Goal: Task Accomplishment & Management: Use online tool/utility

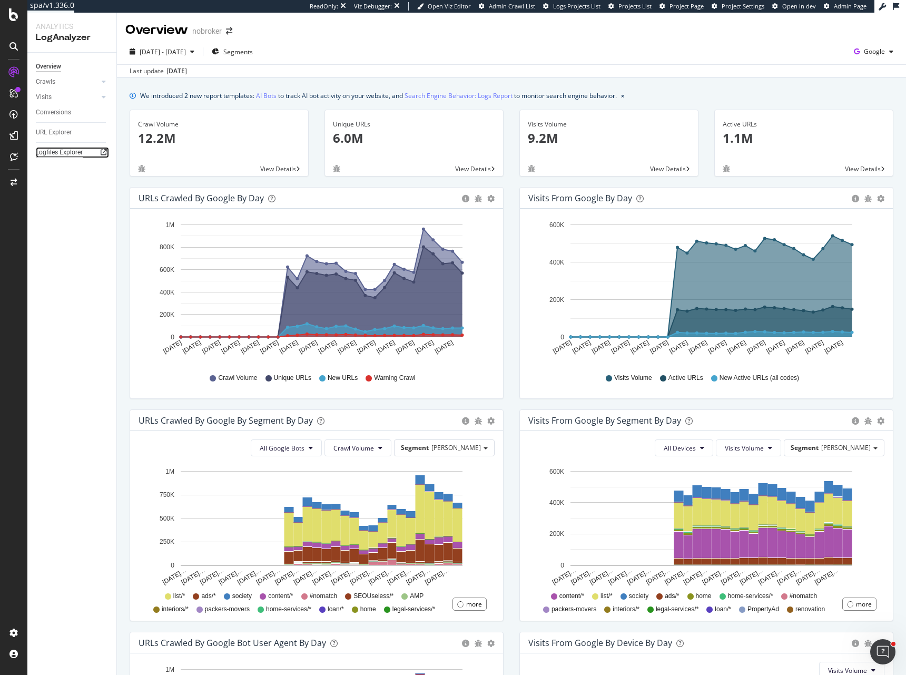
click at [77, 152] on div "Logfiles Explorer" at bounding box center [59, 152] width 47 height 11
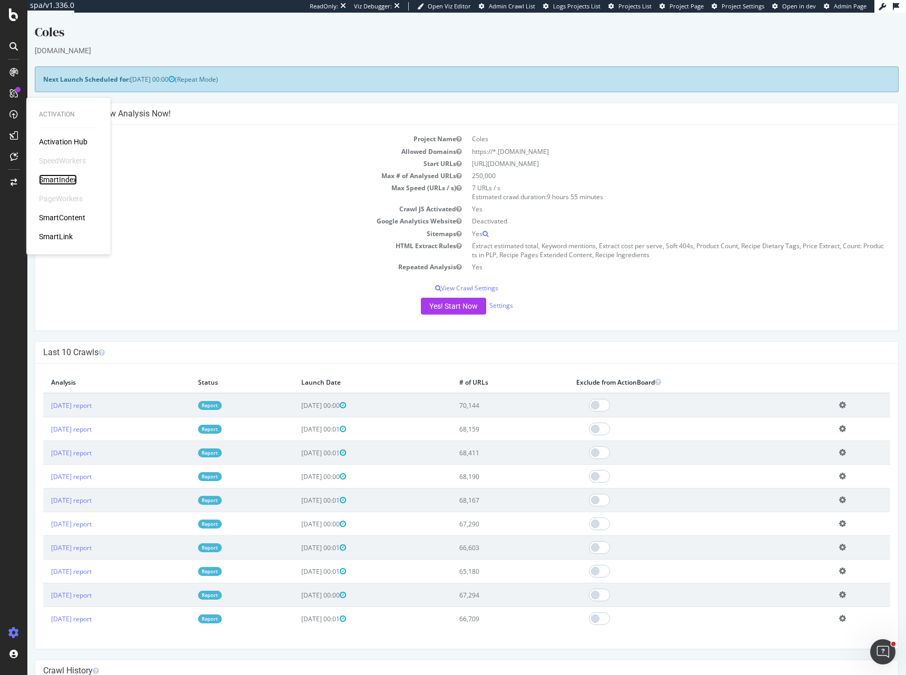
click at [60, 177] on div "SmartIndex" at bounding box center [58, 179] width 38 height 11
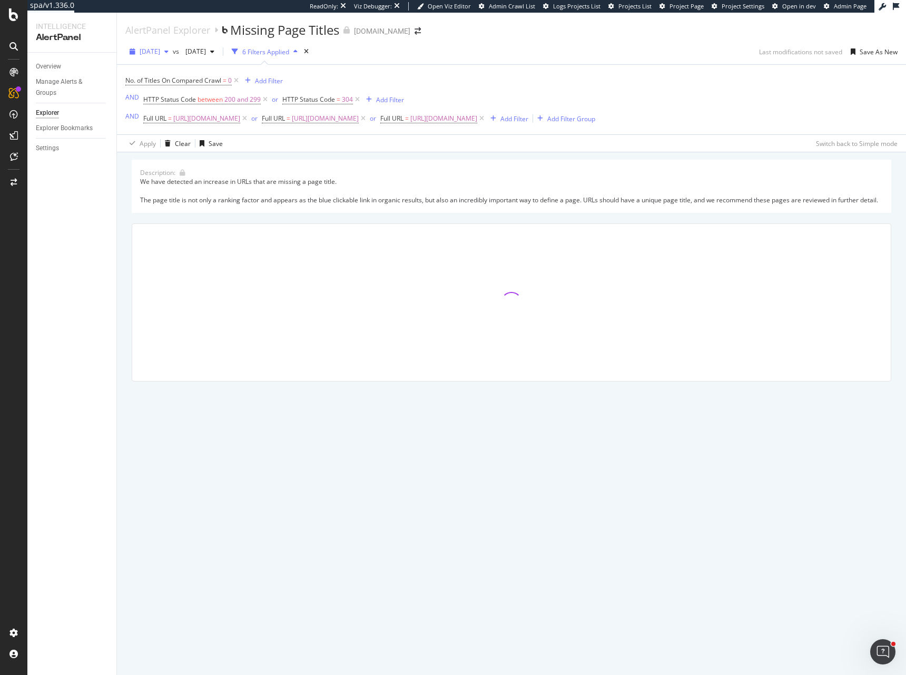
click at [160, 52] on span "2025 May. 15th" at bounding box center [150, 51] width 21 height 9
click at [186, 76] on div "2025 Aug. 14th" at bounding box center [170, 72] width 58 height 9
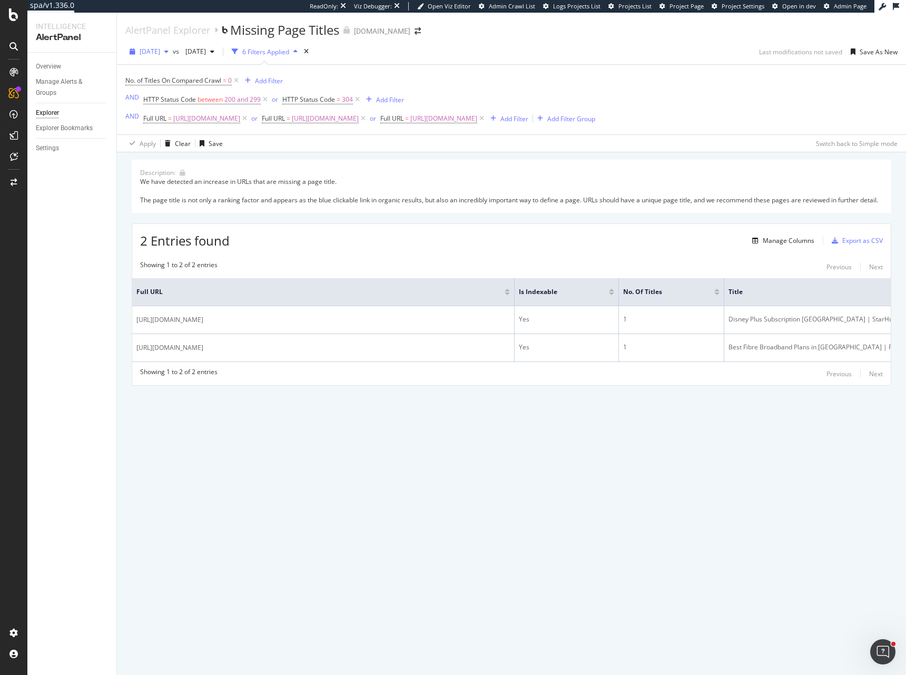
click at [160, 50] on span "2025 Aug. 14th" at bounding box center [150, 51] width 21 height 9
click at [596, 385] on div "Showing 1 to 2 of 2 entries Previous Next Full URL Is Indexable No. of Titles T…" at bounding box center [511, 320] width 759 height 130
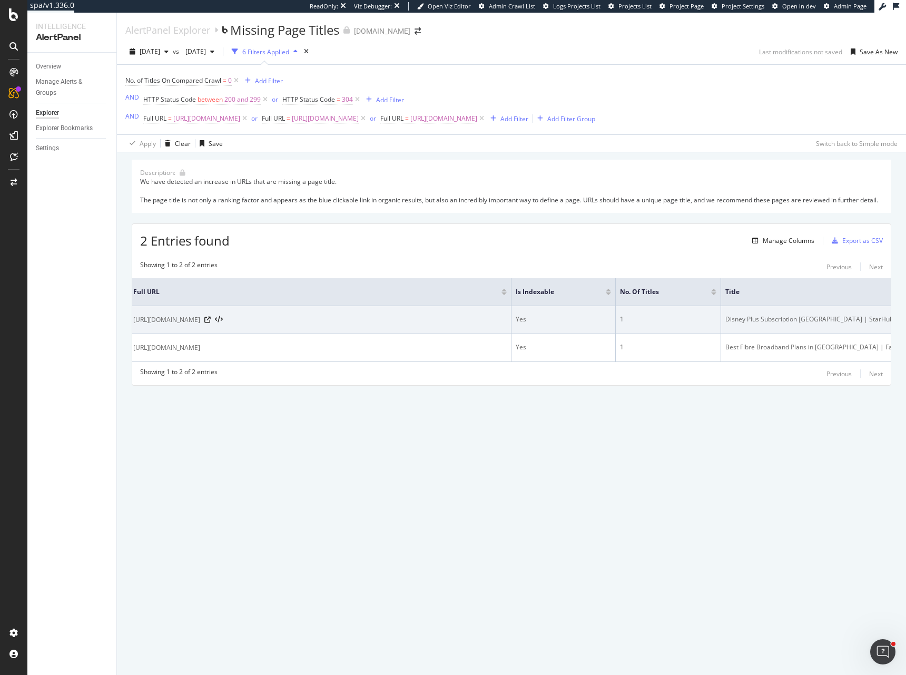
scroll to position [0, 0]
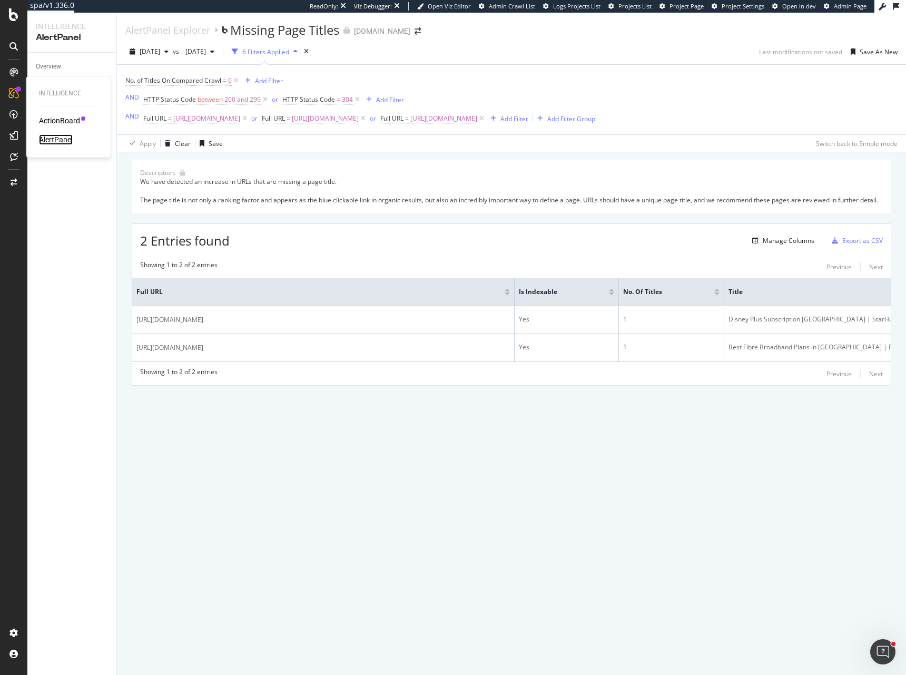
click at [58, 143] on div "AlertPanel" at bounding box center [56, 139] width 34 height 11
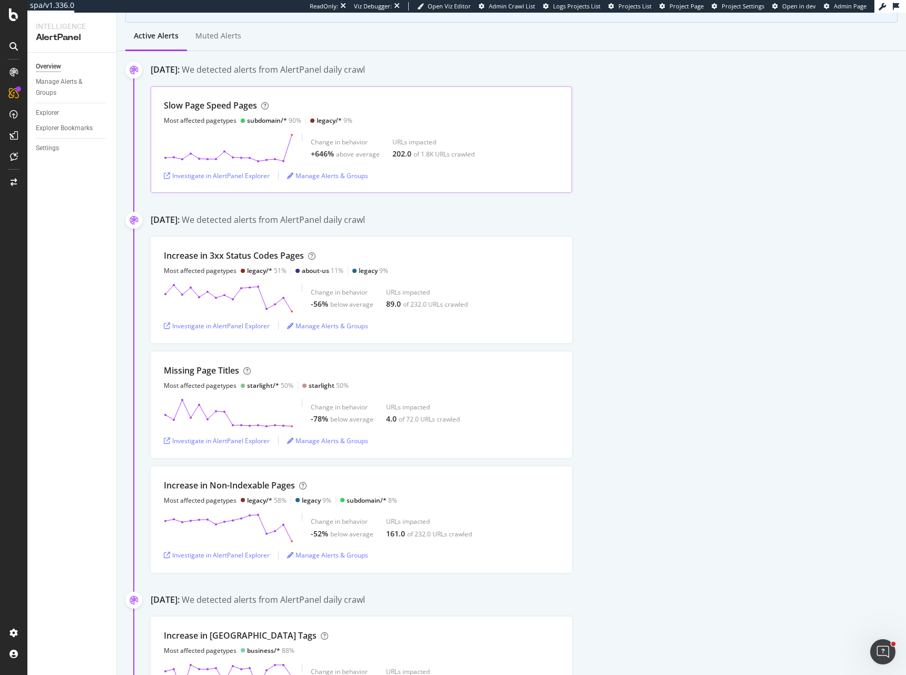
scroll to position [134, 0]
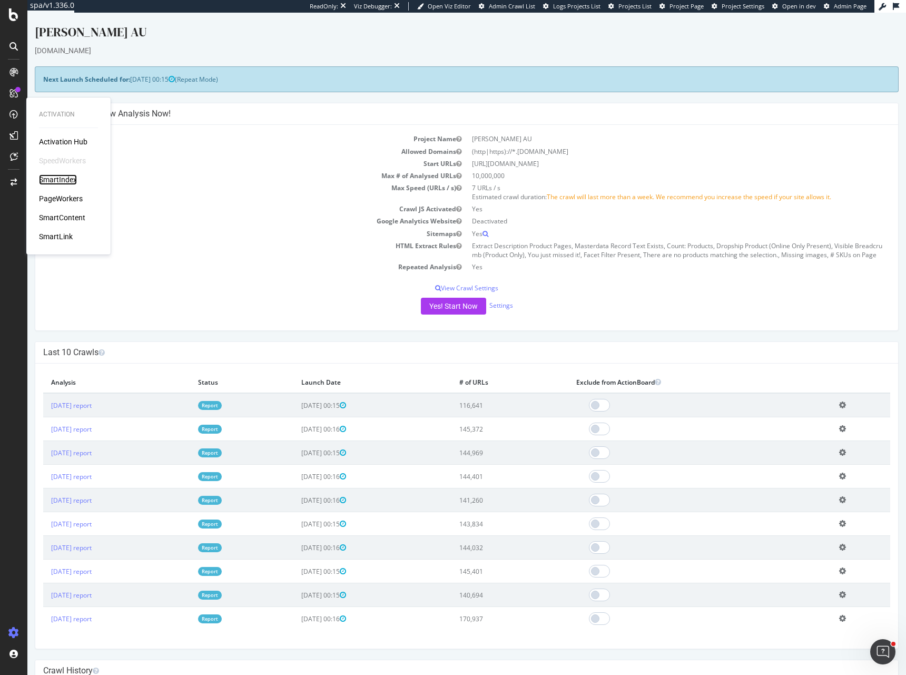
click at [65, 177] on div "SmartIndex" at bounding box center [58, 179] width 38 height 11
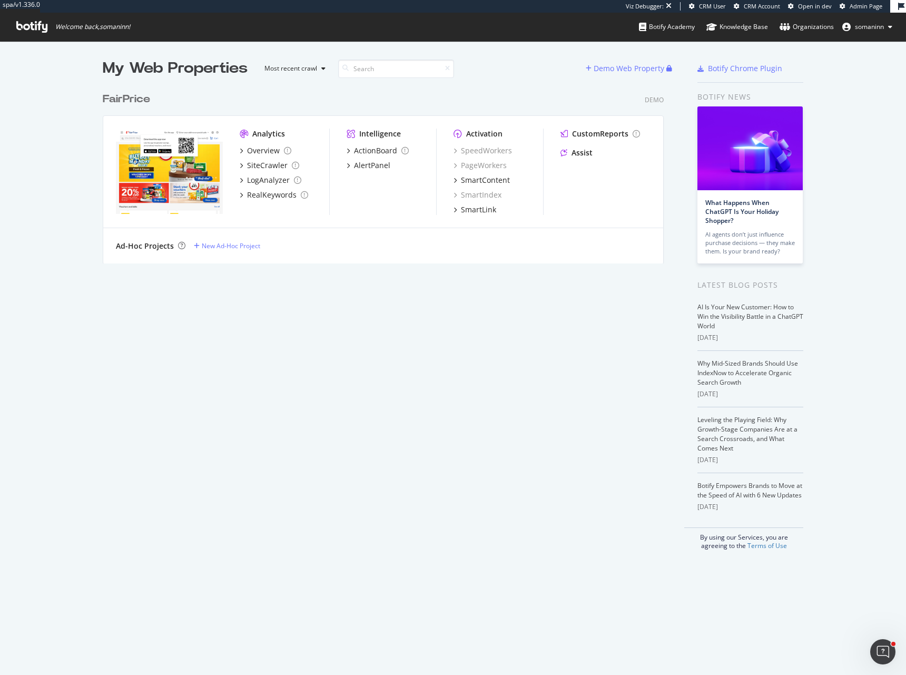
click at [125, 102] on div "FairPrice" at bounding box center [126, 99] width 47 height 15
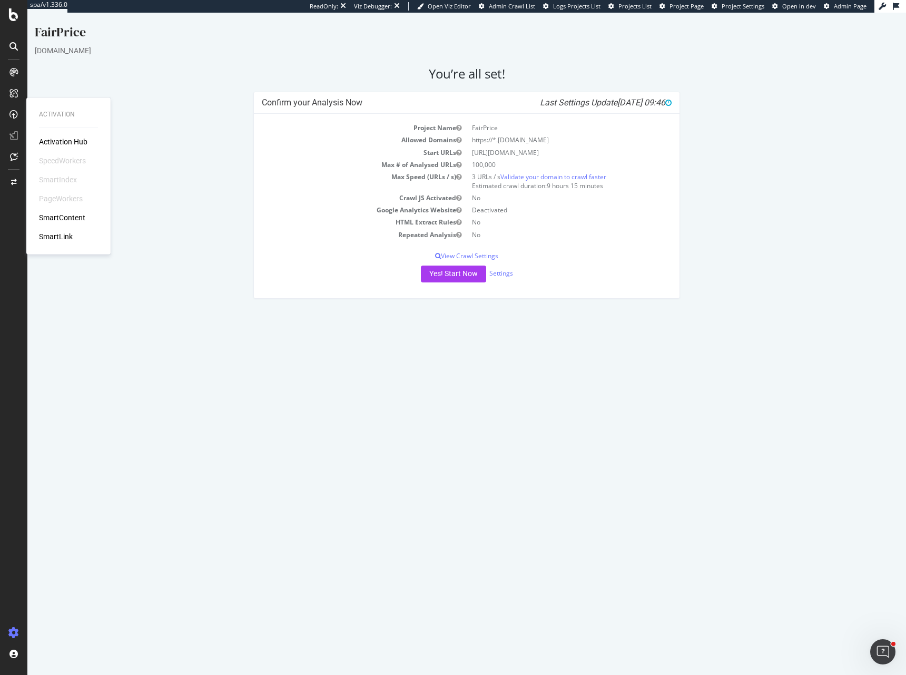
click at [67, 181] on div "SmartIndex" at bounding box center [58, 179] width 38 height 11
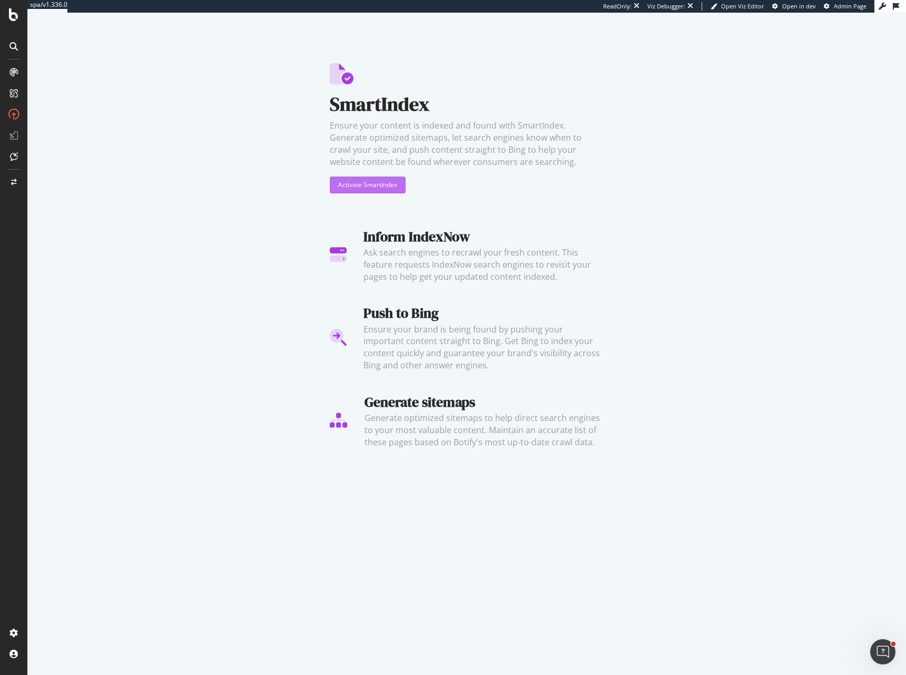
click at [396, 183] on div "Activate SmartIndex" at bounding box center [367, 184] width 59 height 9
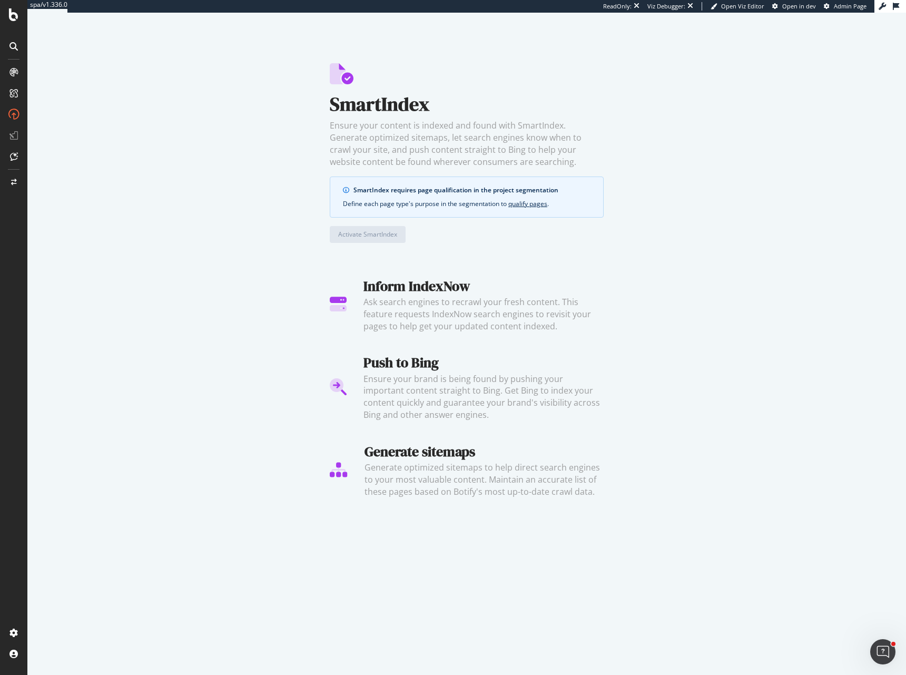
click at [398, 170] on div "SmartIndex Ensure your content is indexed and found with SmartIndex. Generate o…" at bounding box center [467, 165] width 274 height 205
click at [403, 181] on div "SmartIndex requires page qualification in the project segmentation Define each …" at bounding box center [467, 197] width 274 height 41
click at [479, 189] on div "SmartIndex requires page qualification in the project segmentation" at bounding box center [472, 189] width 237 height 9
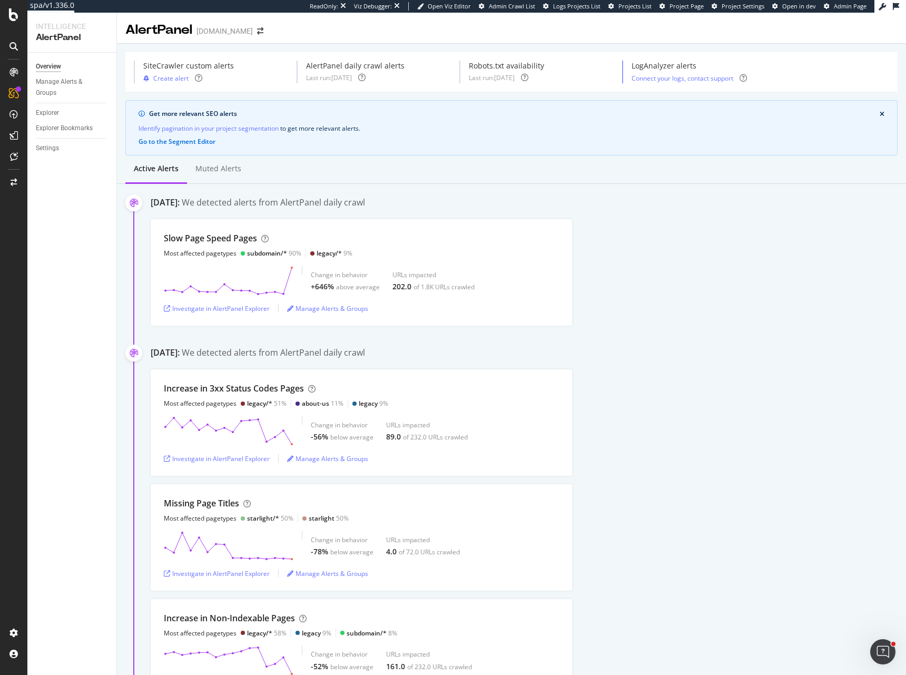
scroll to position [134, 0]
